Goal: Information Seeking & Learning: Learn about a topic

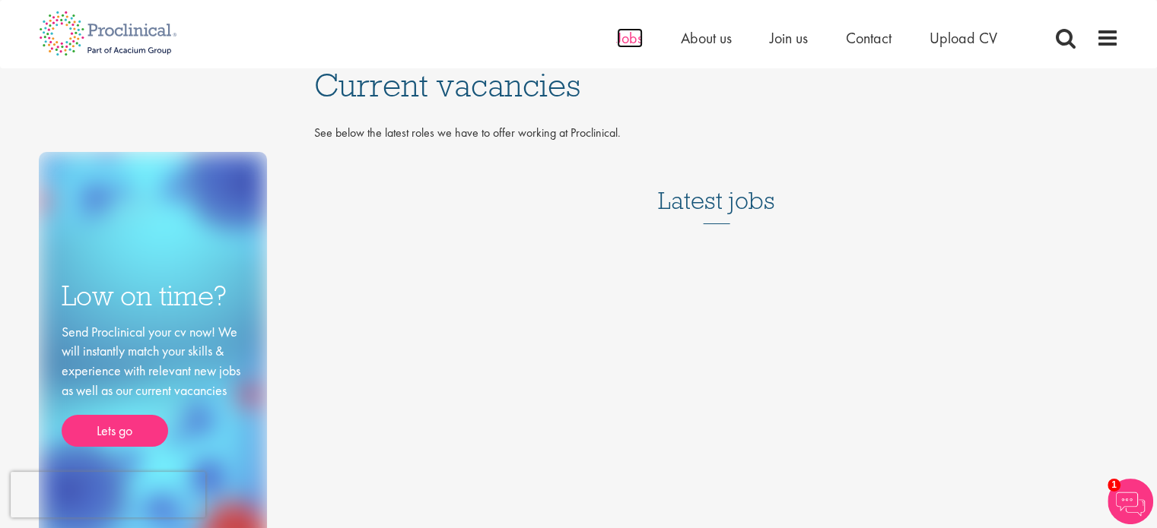
click at [636, 40] on span "Jobs" at bounding box center [630, 38] width 26 height 20
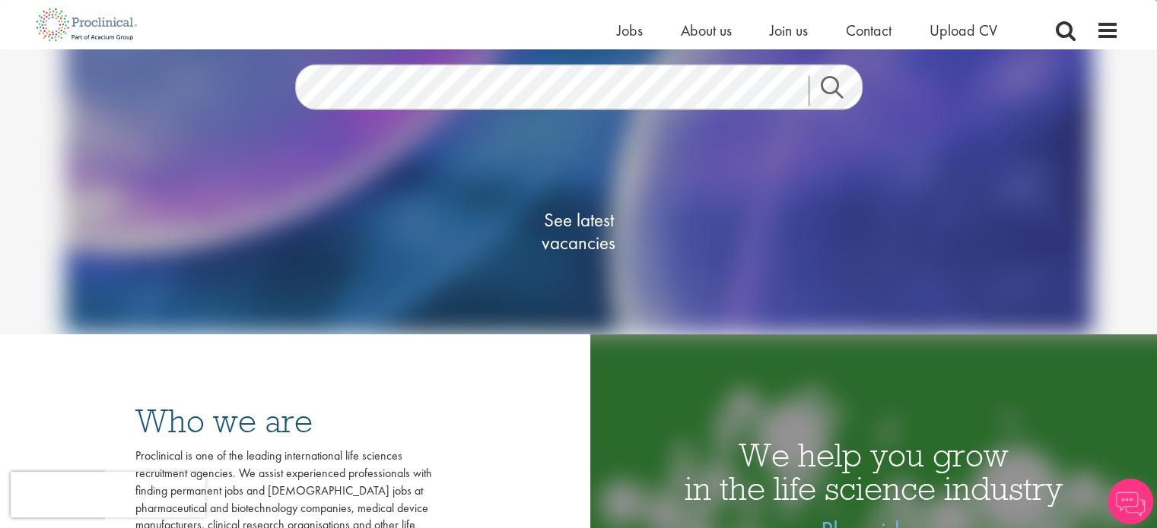
scroll to position [202, 0]
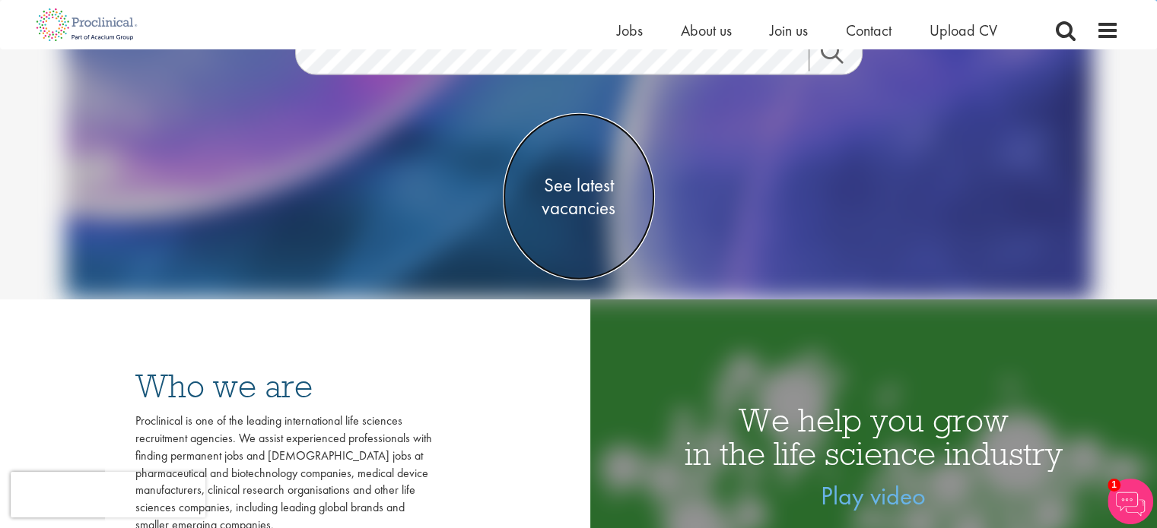
click at [572, 192] on span "See latest vacancies" at bounding box center [579, 197] width 152 height 46
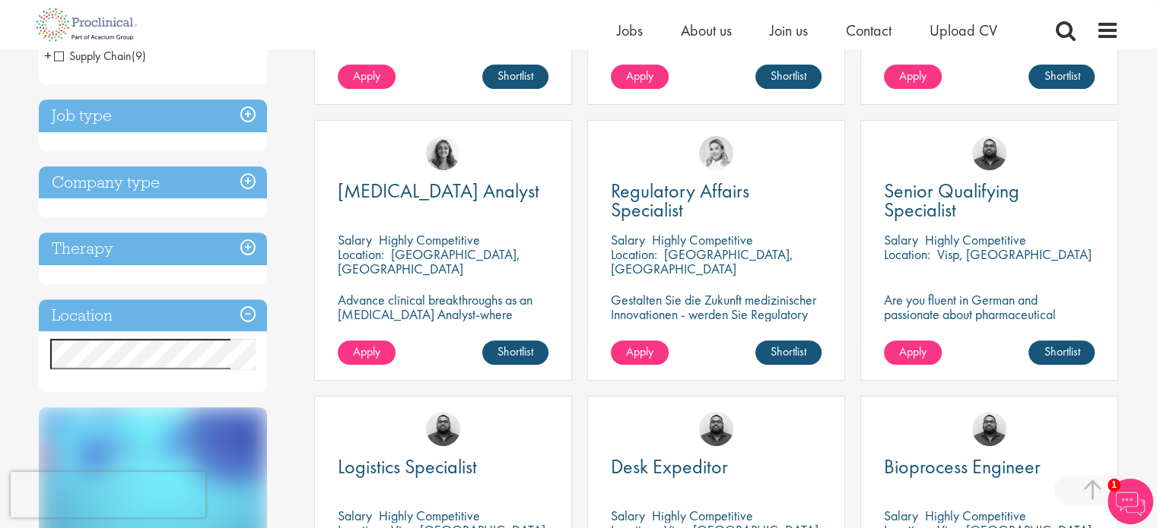
scroll to position [506, 0]
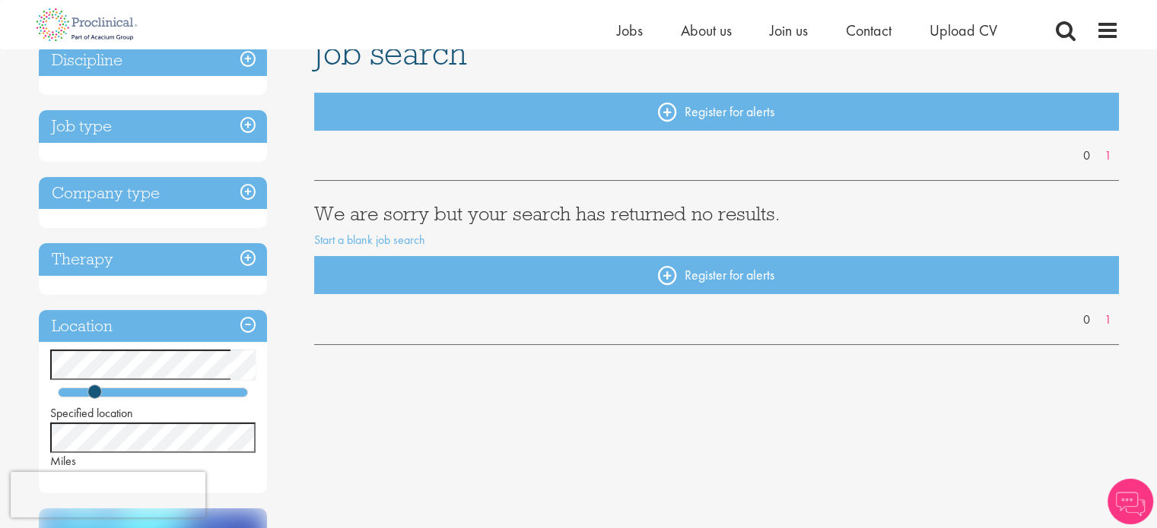
scroll to position [177, 0]
